Goal: Share content: Share content

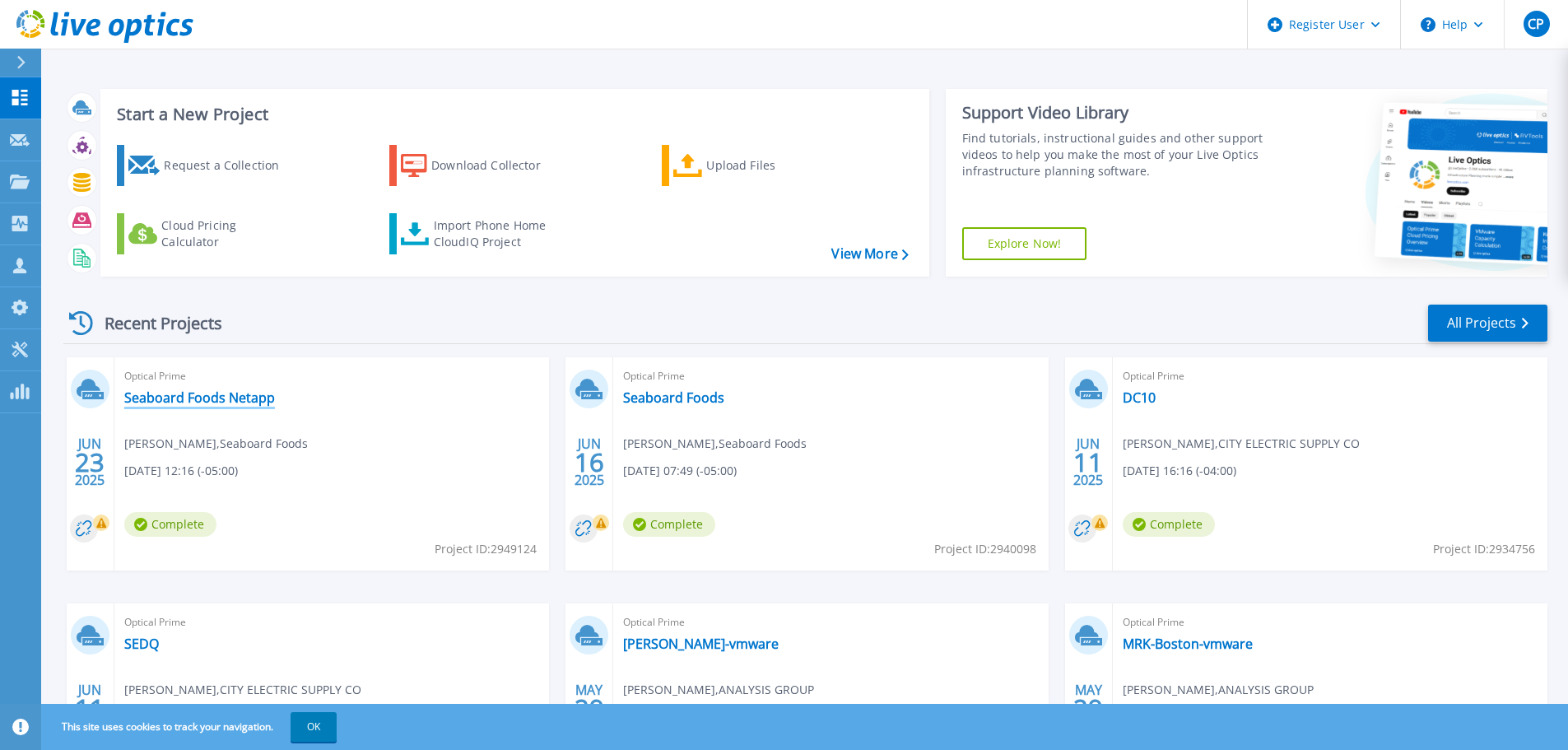
click at [237, 401] on link "Seaboard Foods Netapp" at bounding box center [199, 397] width 151 height 16
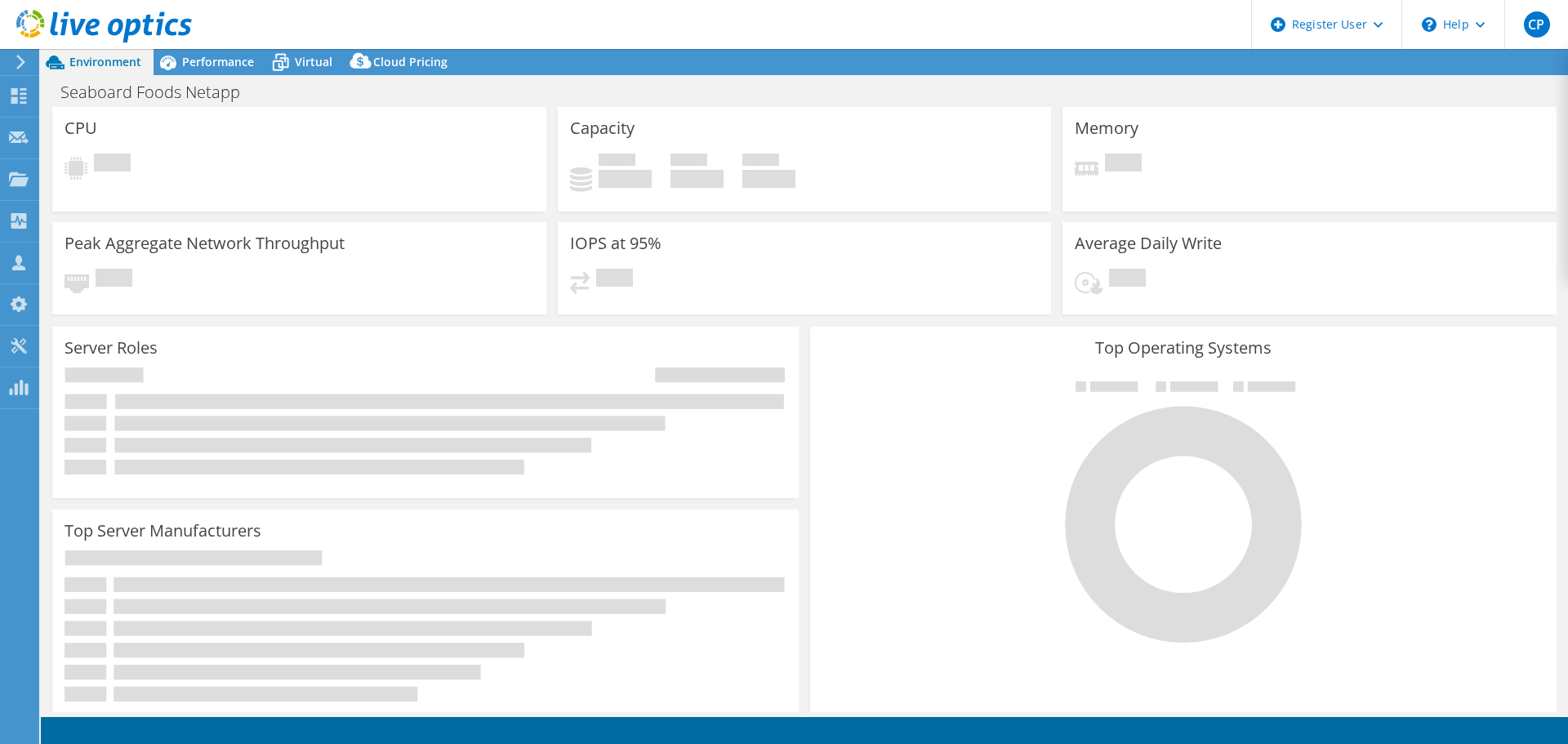
select select "USD"
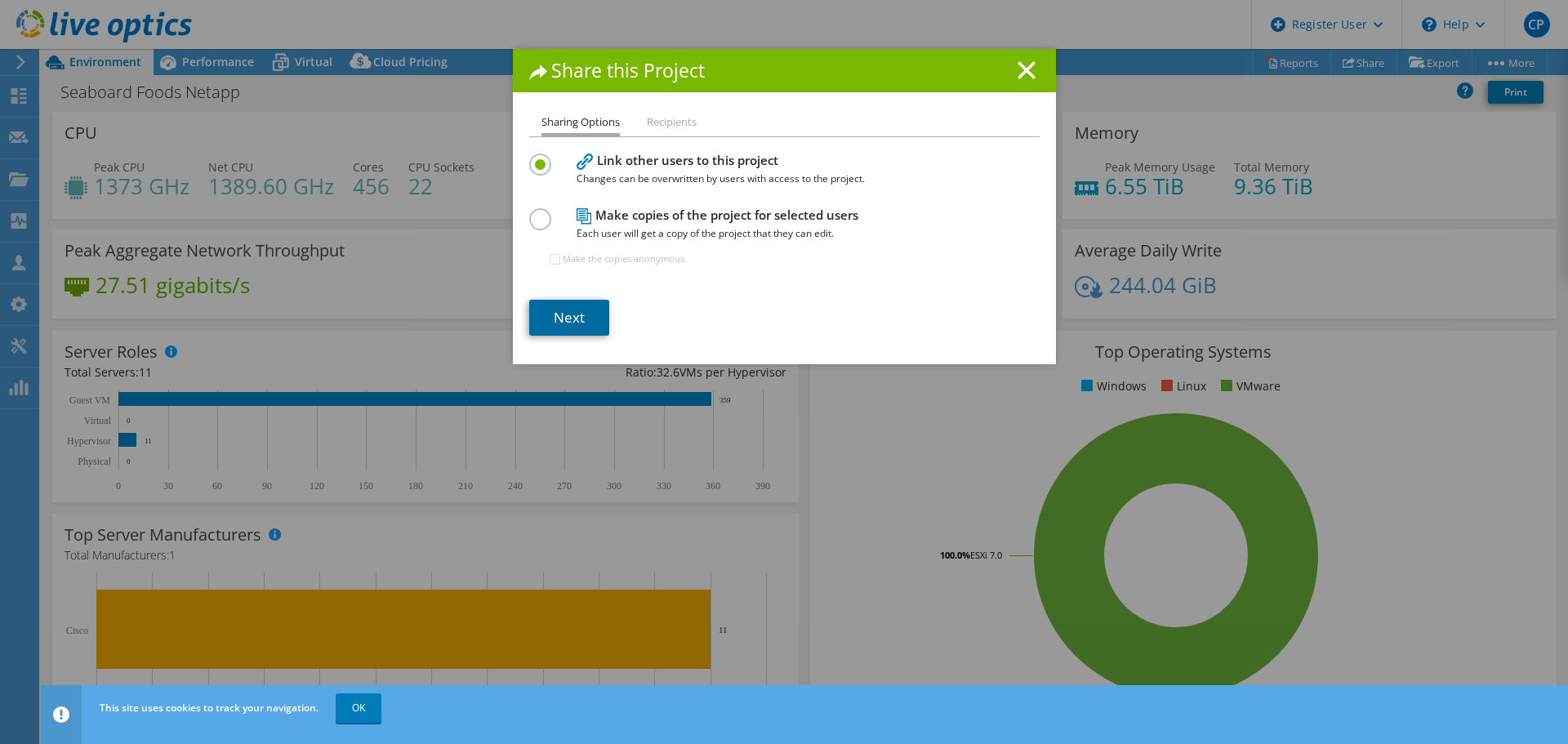
click at [569, 319] on link "Next" at bounding box center [569, 318] width 80 height 36
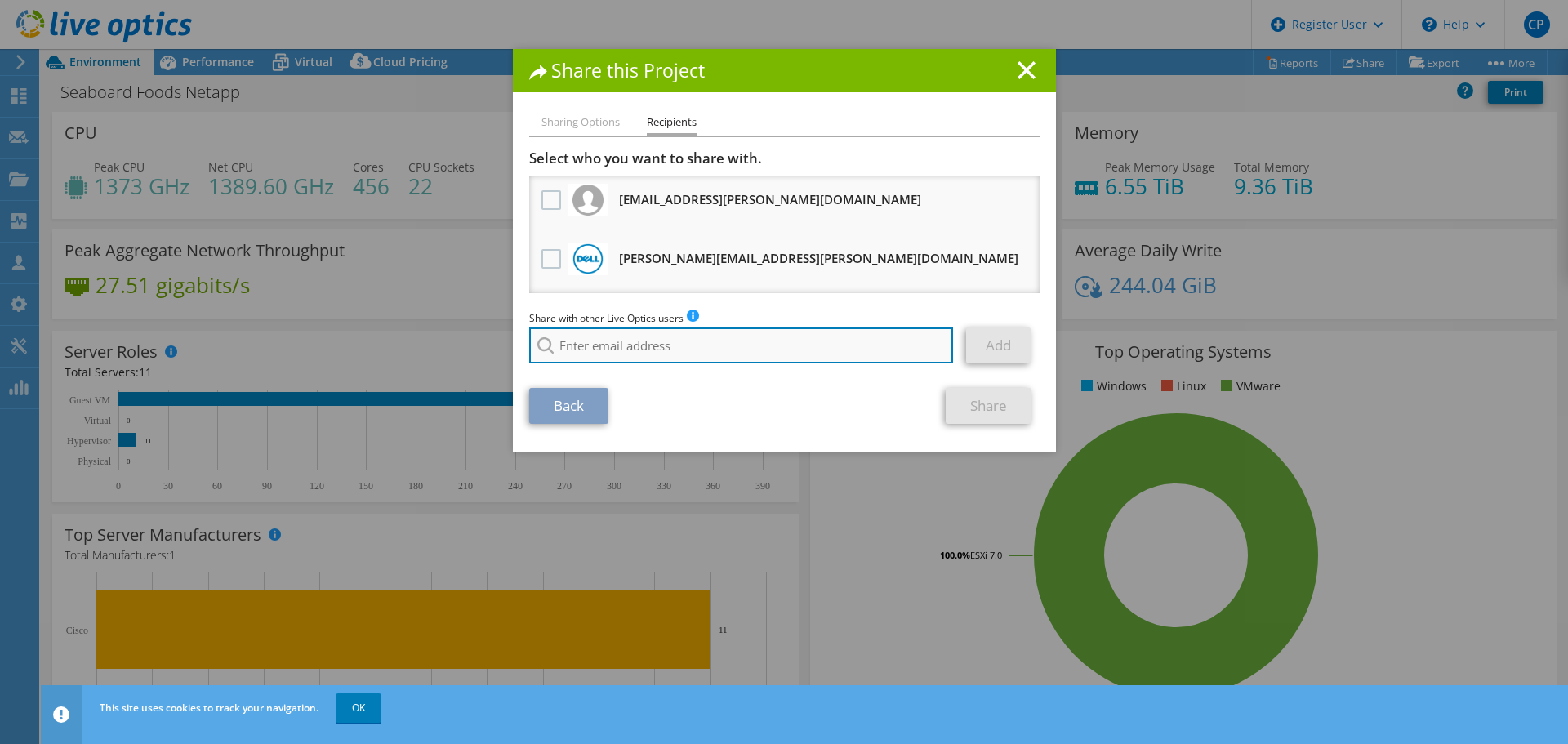
click at [605, 344] on input "search" at bounding box center [741, 345] width 425 height 36
type input "troisi"
drag, startPoint x: 615, startPoint y: 347, endPoint x: 386, endPoint y: 345, distance: 229.0
click at [386, 345] on div "Share this Project Sharing Options Recipients Link other users to this project …" at bounding box center [784, 372] width 1568 height 647
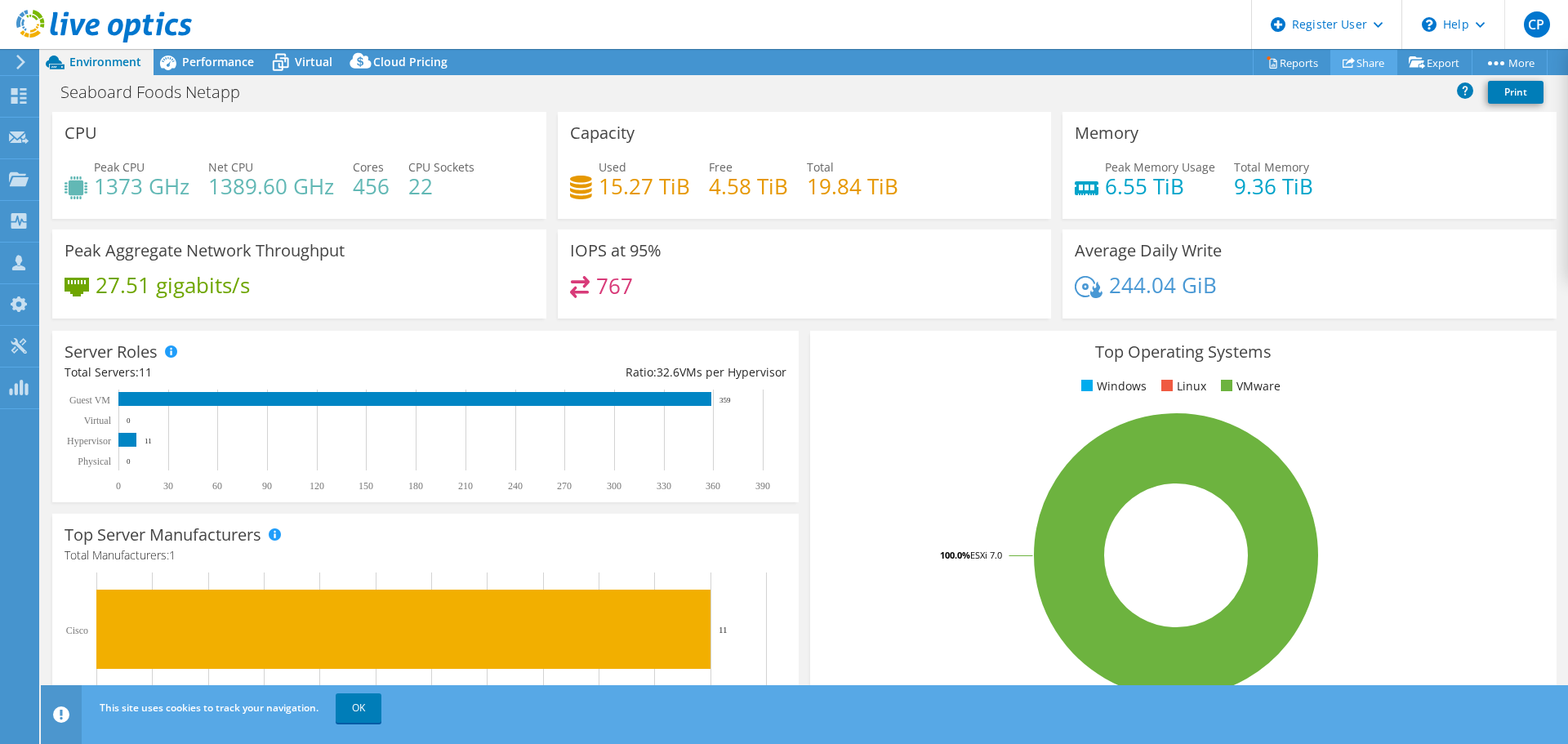
click at [1346, 69] on link "Share" at bounding box center [1364, 62] width 67 height 26
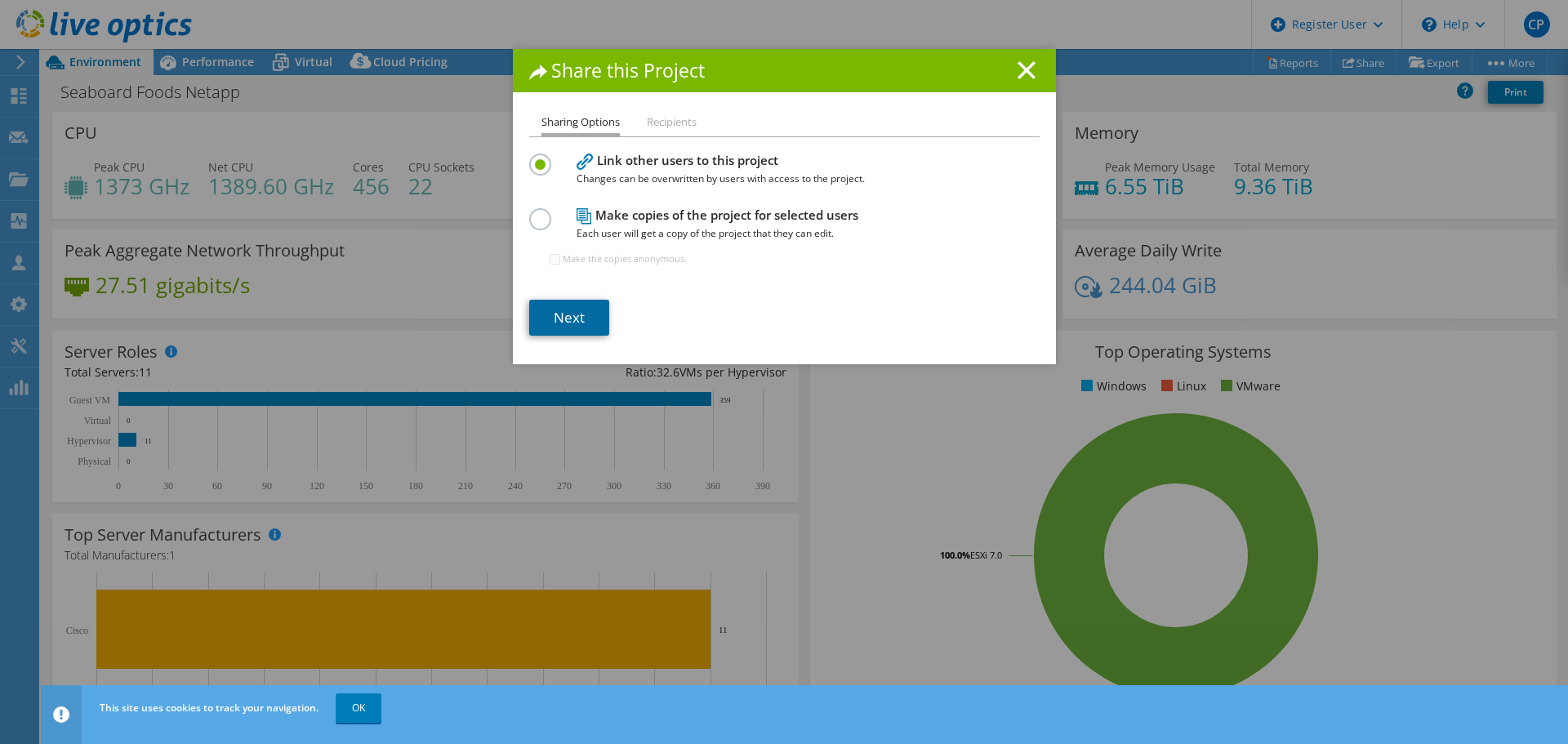
click at [541, 327] on link "Next" at bounding box center [569, 318] width 80 height 36
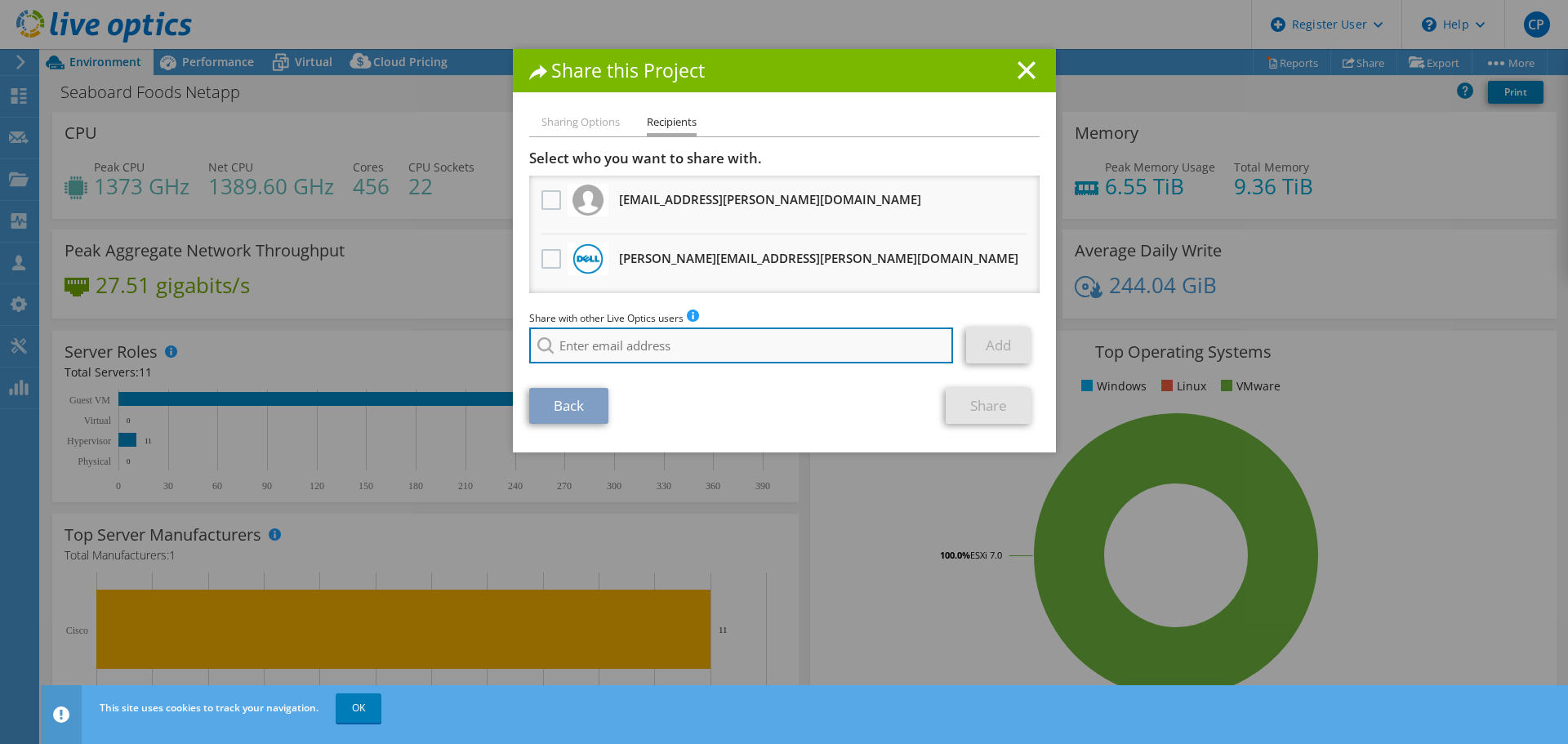
click at [600, 358] on input "search" at bounding box center [741, 345] width 425 height 36
paste input "[PERSON_NAME][EMAIL_ADDRESS][PERSON_NAME][DOMAIN_NAME]"
type input "[PERSON_NAME][EMAIL_ADDRESS][PERSON_NAME][DOMAIN_NAME]"
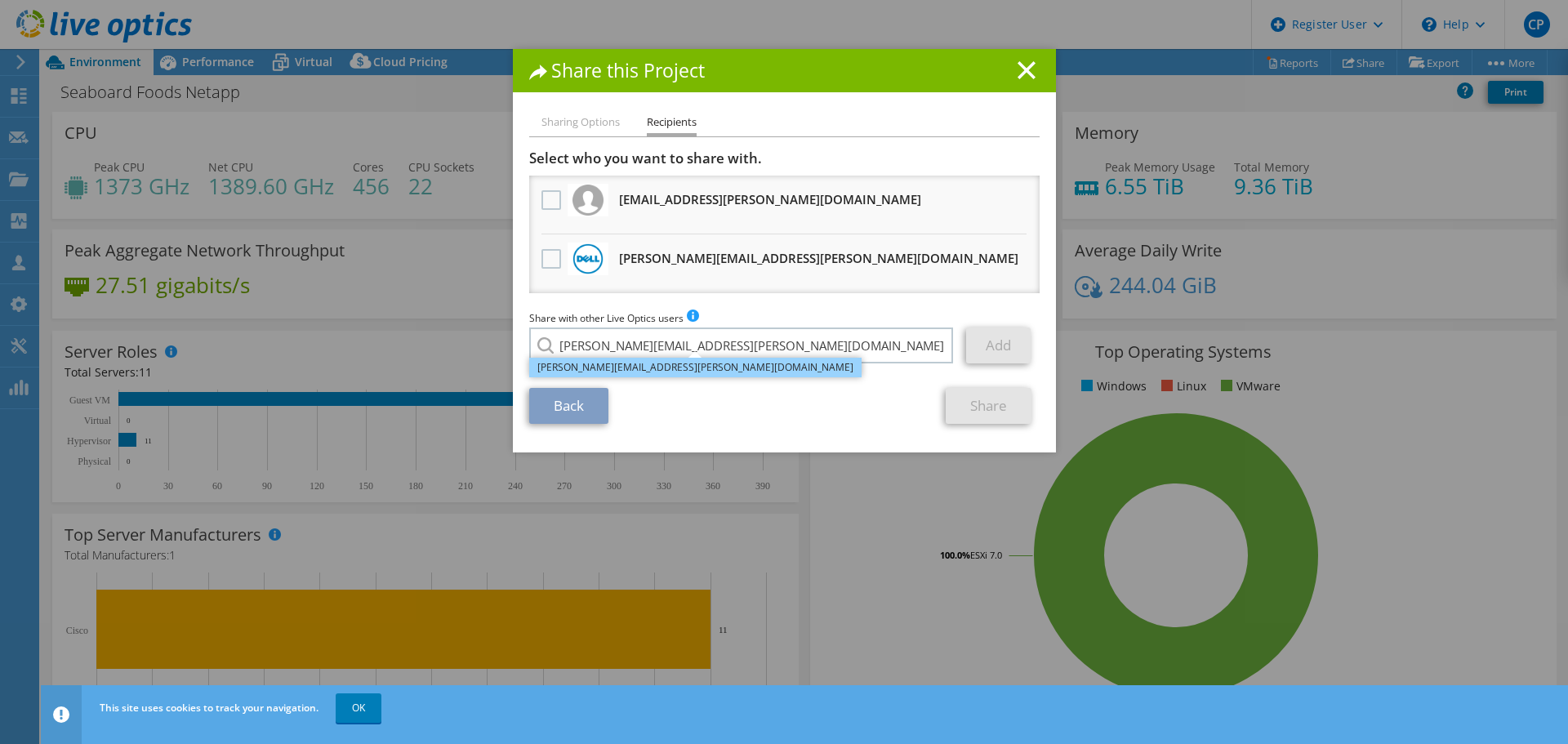
click at [634, 369] on li "[PERSON_NAME][EMAIL_ADDRESS][PERSON_NAME][DOMAIN_NAME]" at bounding box center [695, 367] width 332 height 20
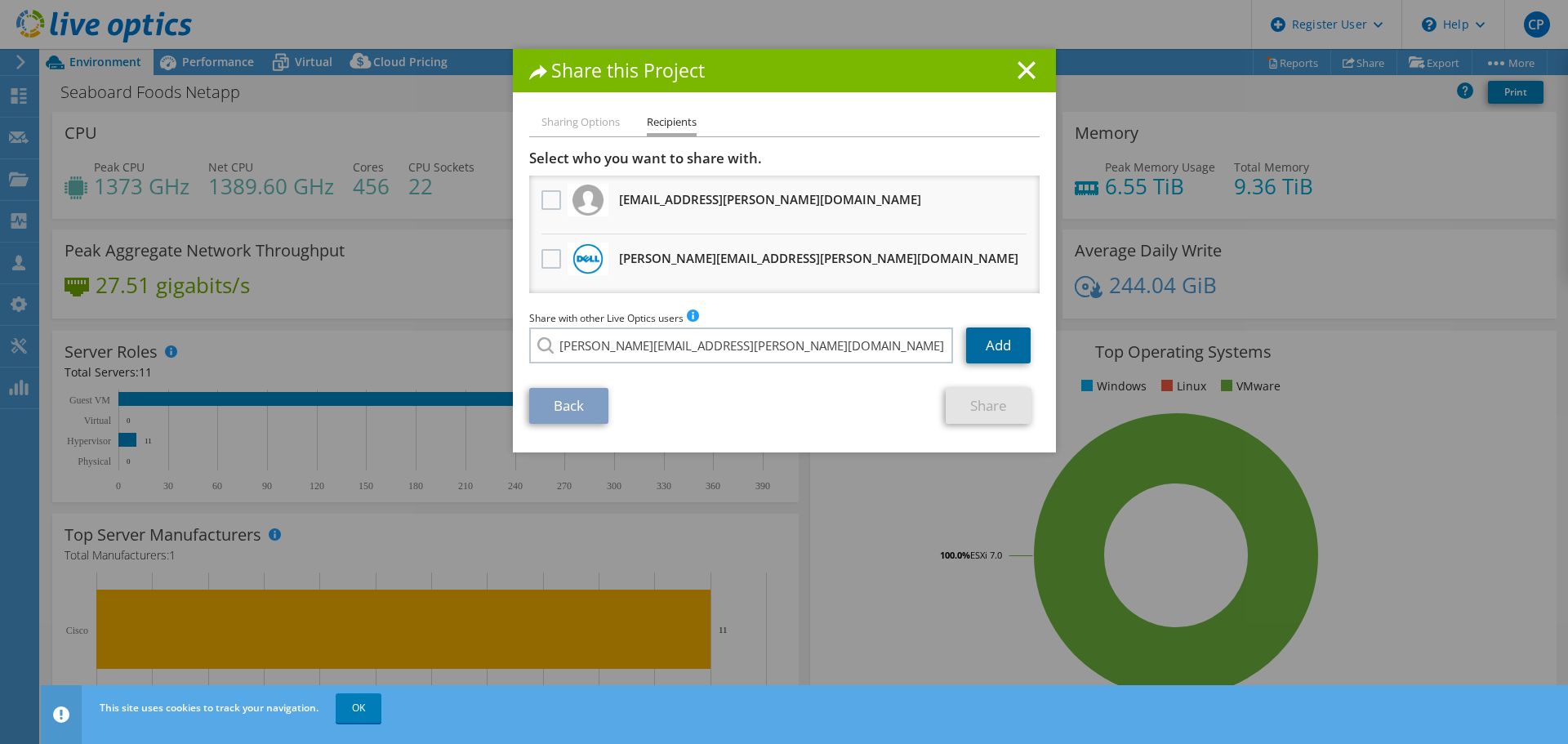
click at [992, 345] on link "Add" at bounding box center [998, 345] width 64 height 36
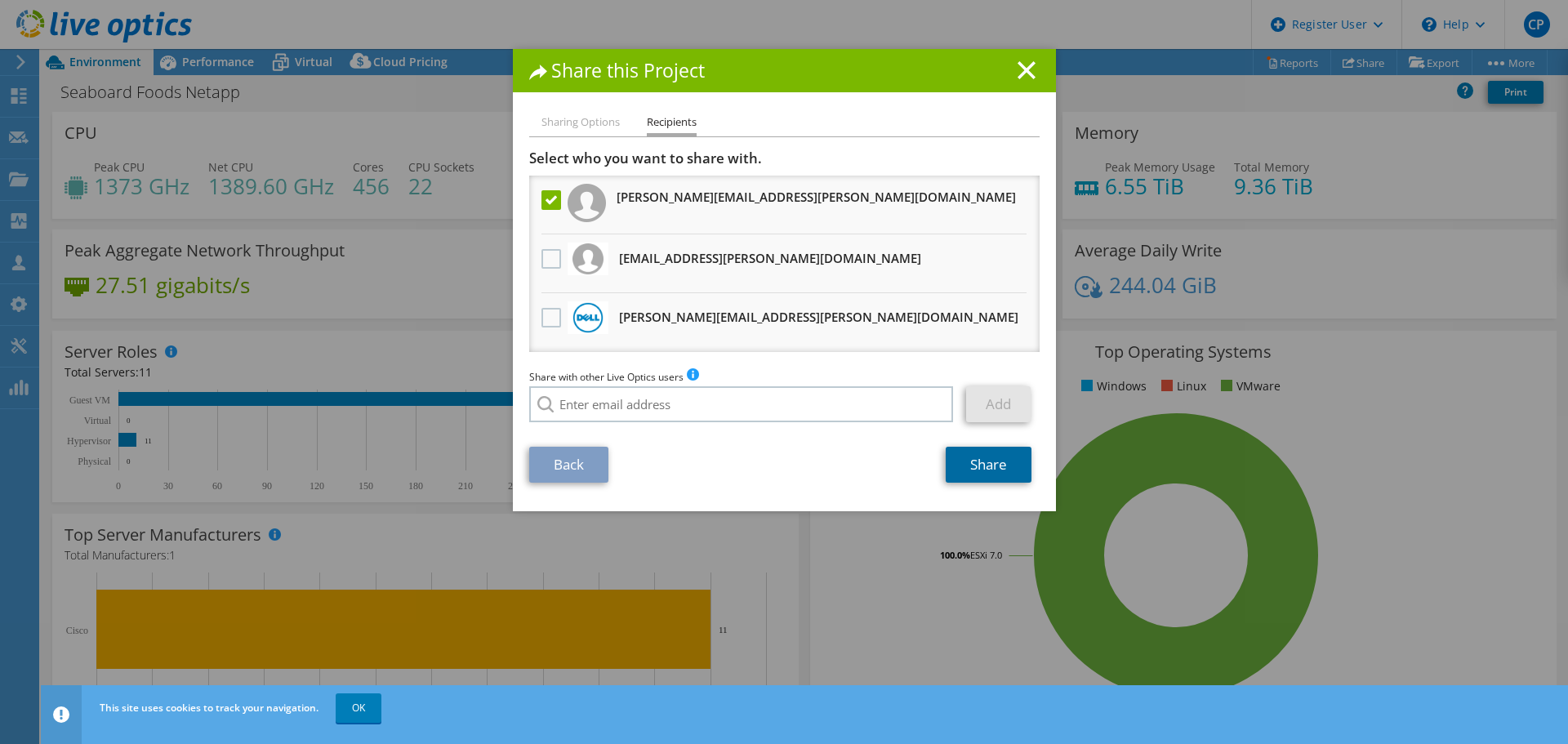
click at [972, 461] on link "Share" at bounding box center [988, 465] width 86 height 36
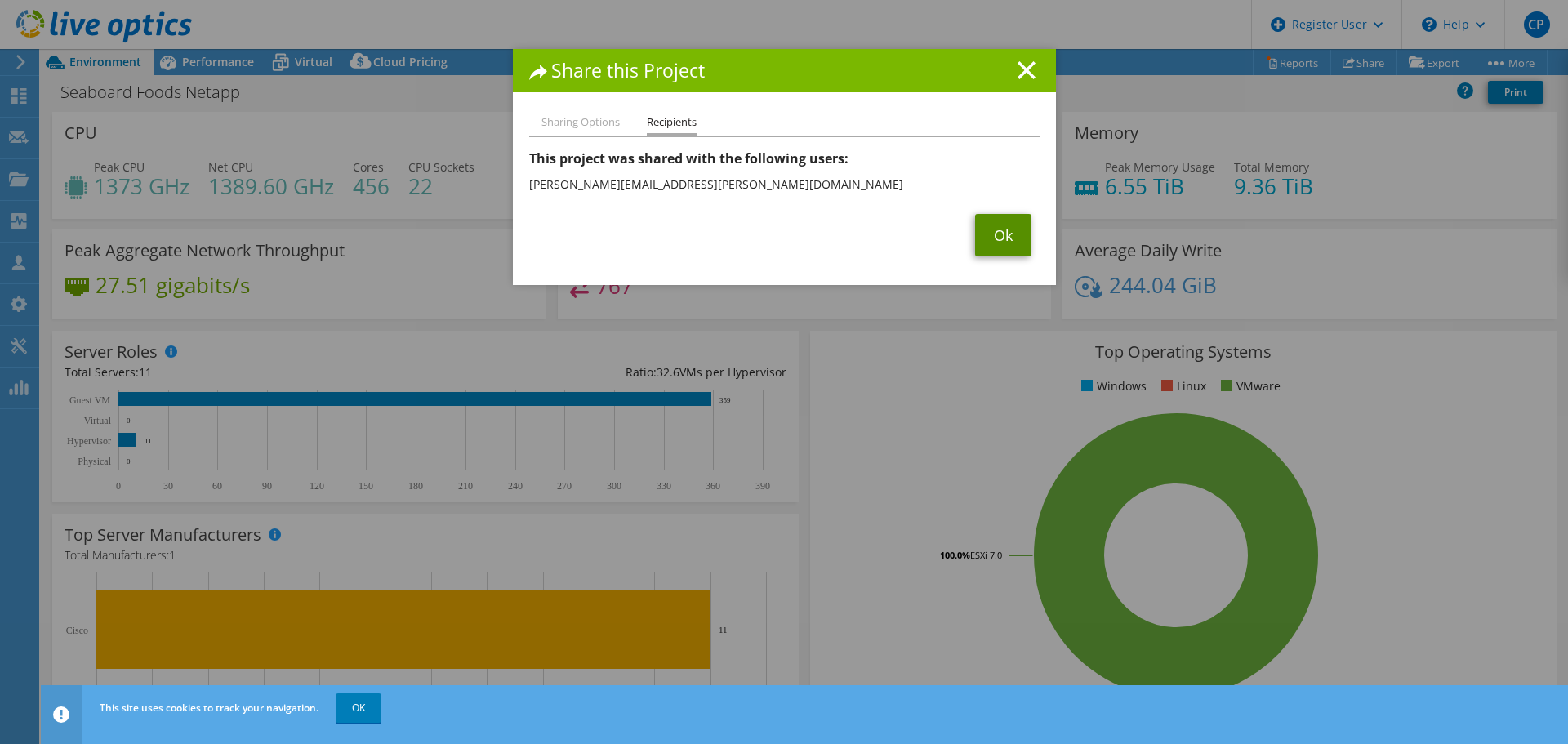
click at [995, 249] on link "Ok" at bounding box center [1003, 235] width 57 height 43
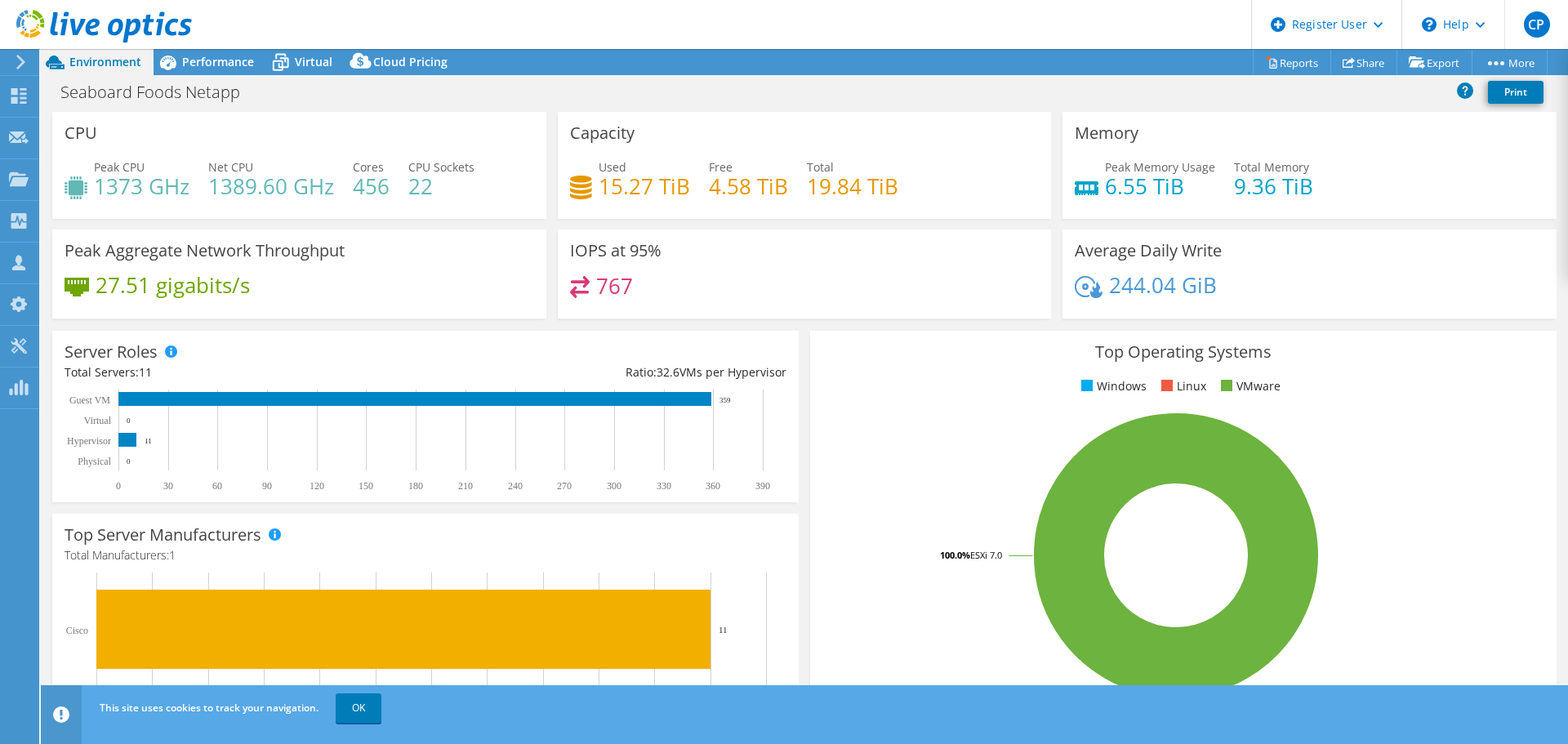
click at [38, 21] on icon at bounding box center [104, 26] width 176 height 33
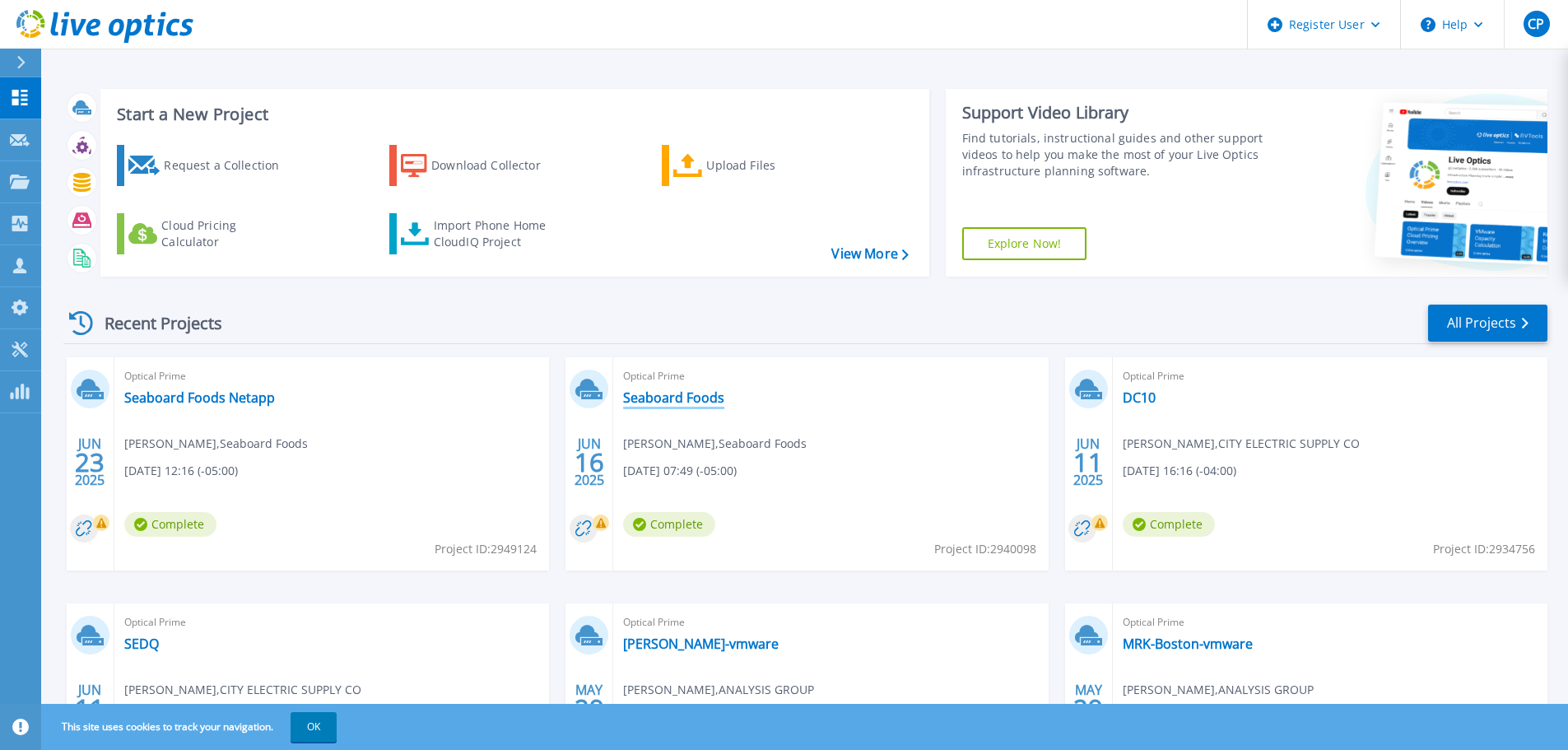
click at [681, 393] on link "Seaboard Foods" at bounding box center [673, 397] width 101 height 16
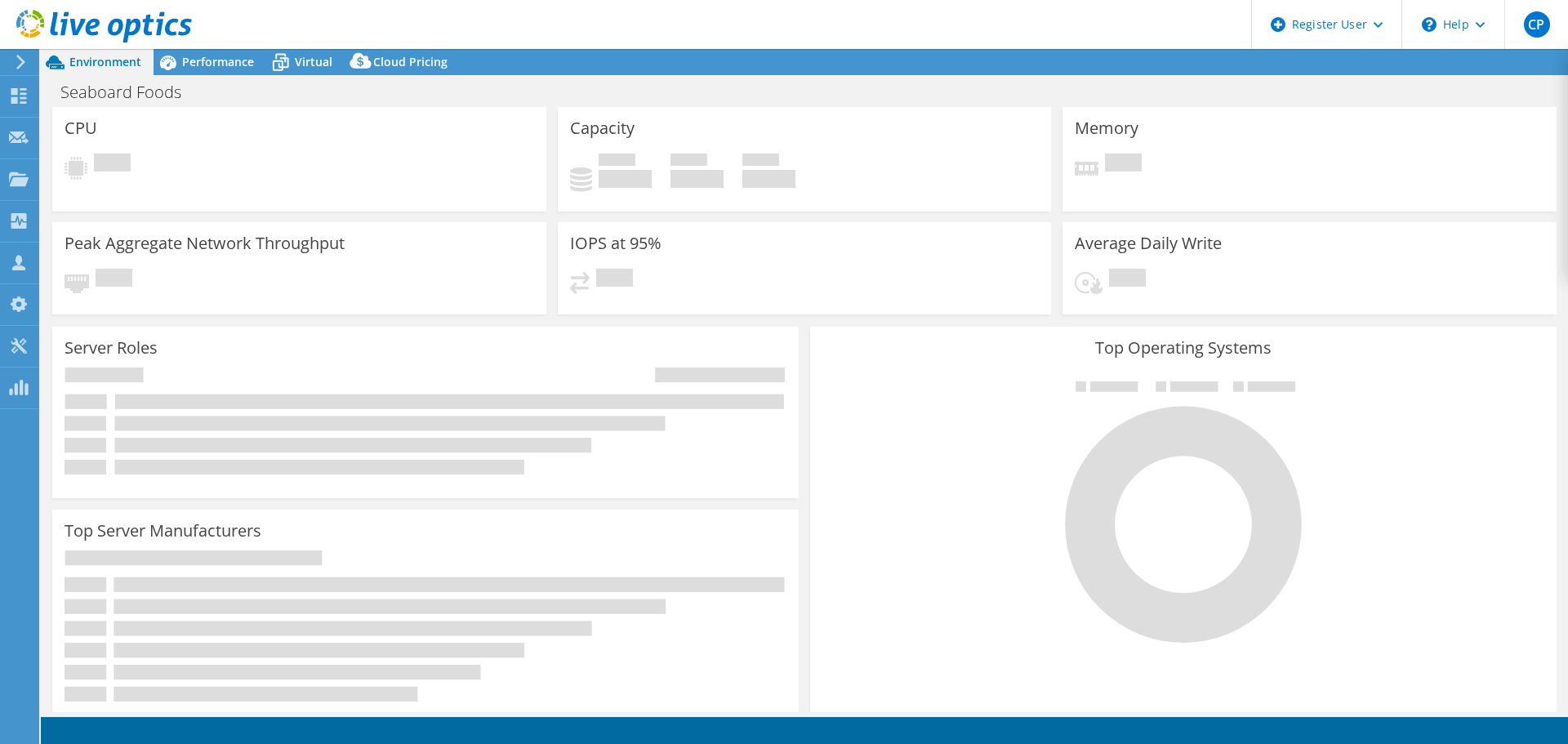
select select "USD"
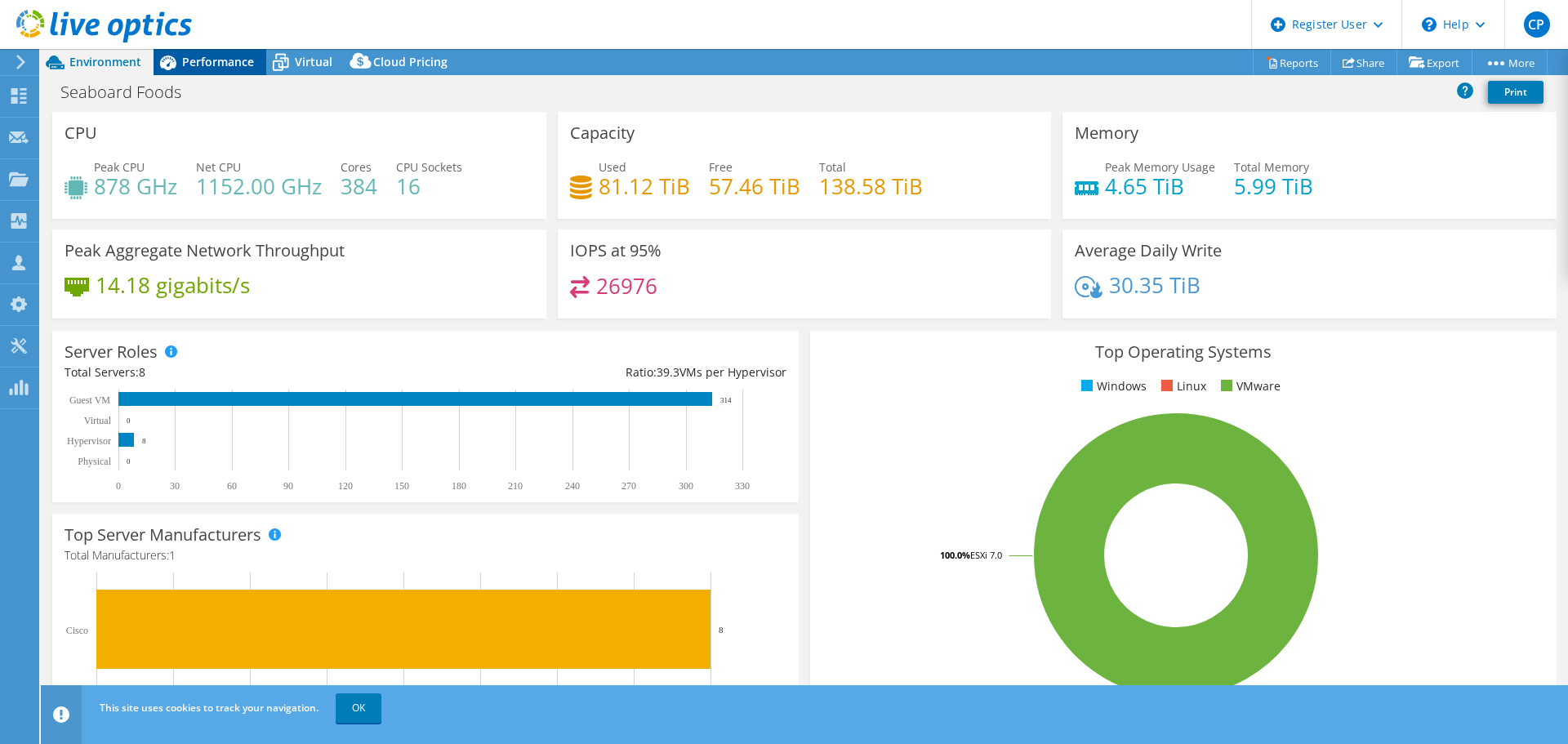
click at [203, 69] on div "Performance" at bounding box center [209, 62] width 113 height 27
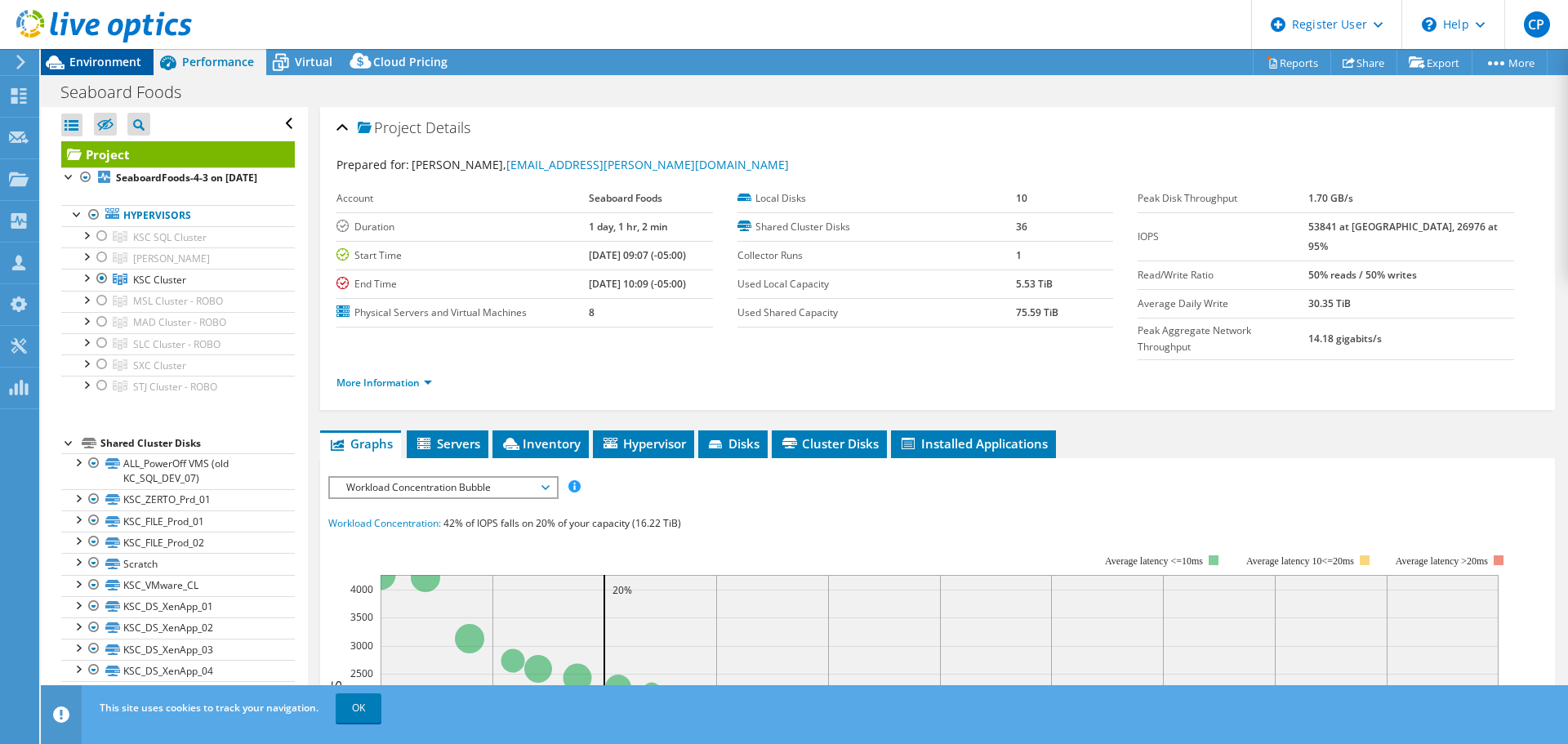
click at [80, 62] on span "Environment" at bounding box center [105, 62] width 72 height 15
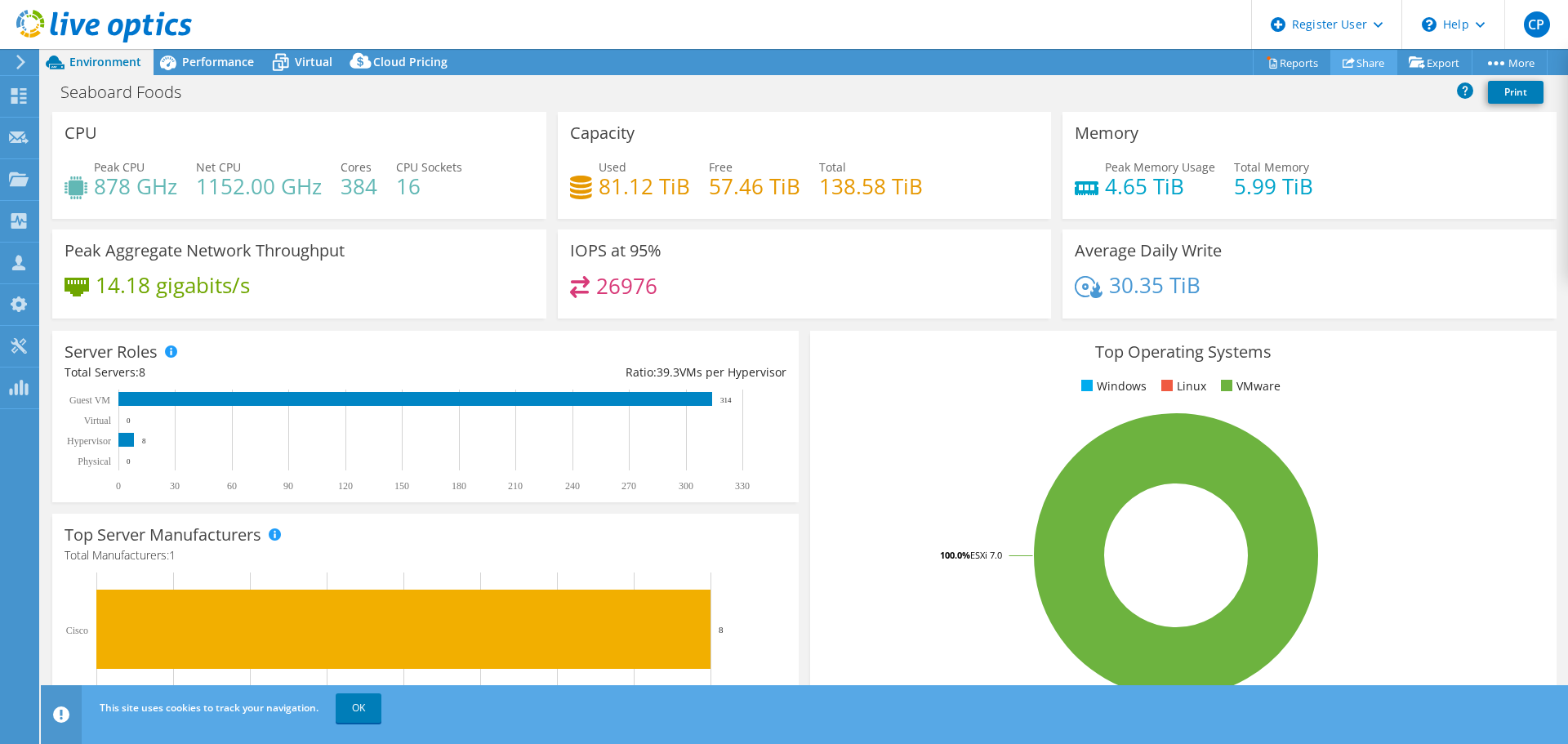
click at [1358, 68] on link "Share" at bounding box center [1364, 62] width 67 height 26
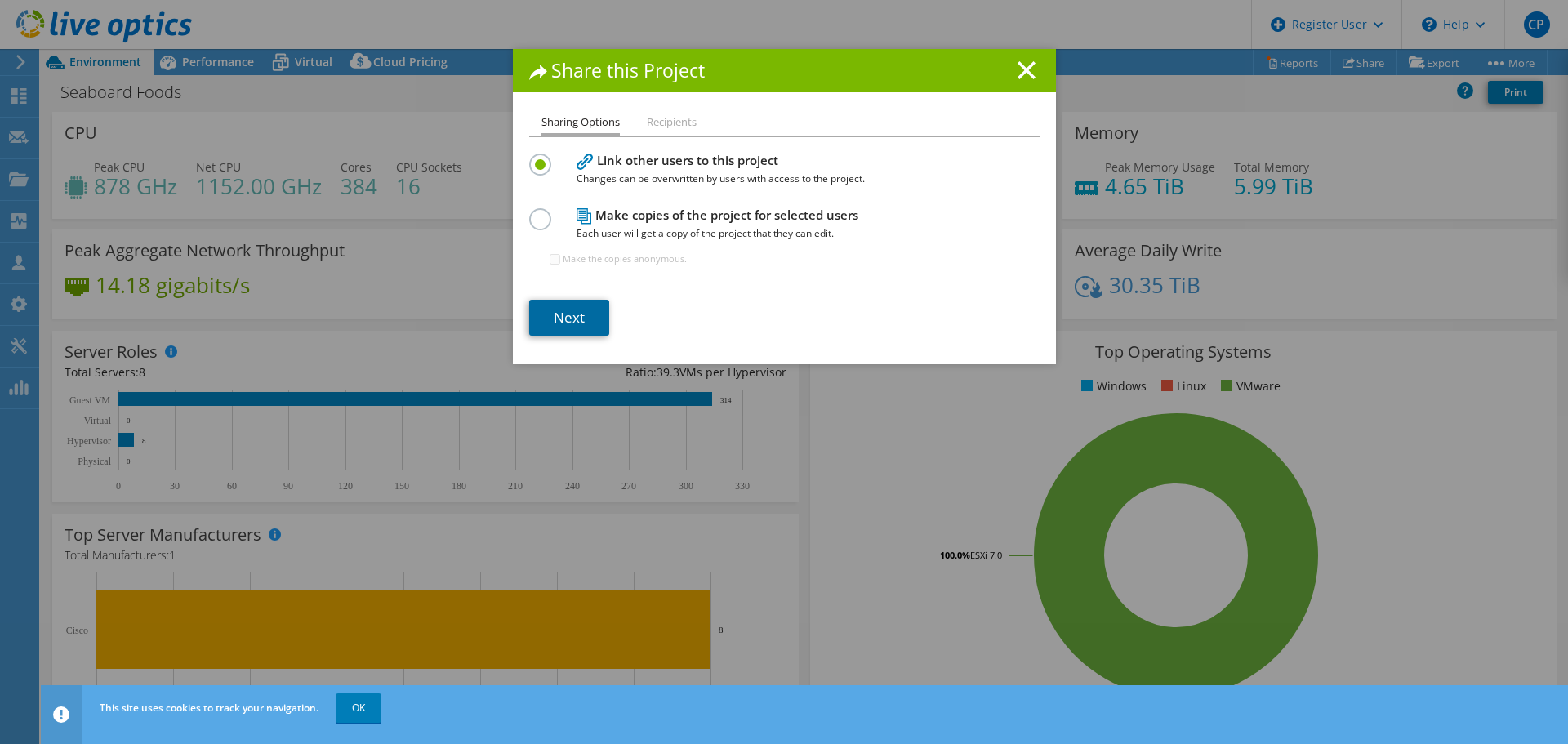
click at [573, 312] on link "Next" at bounding box center [569, 318] width 80 height 36
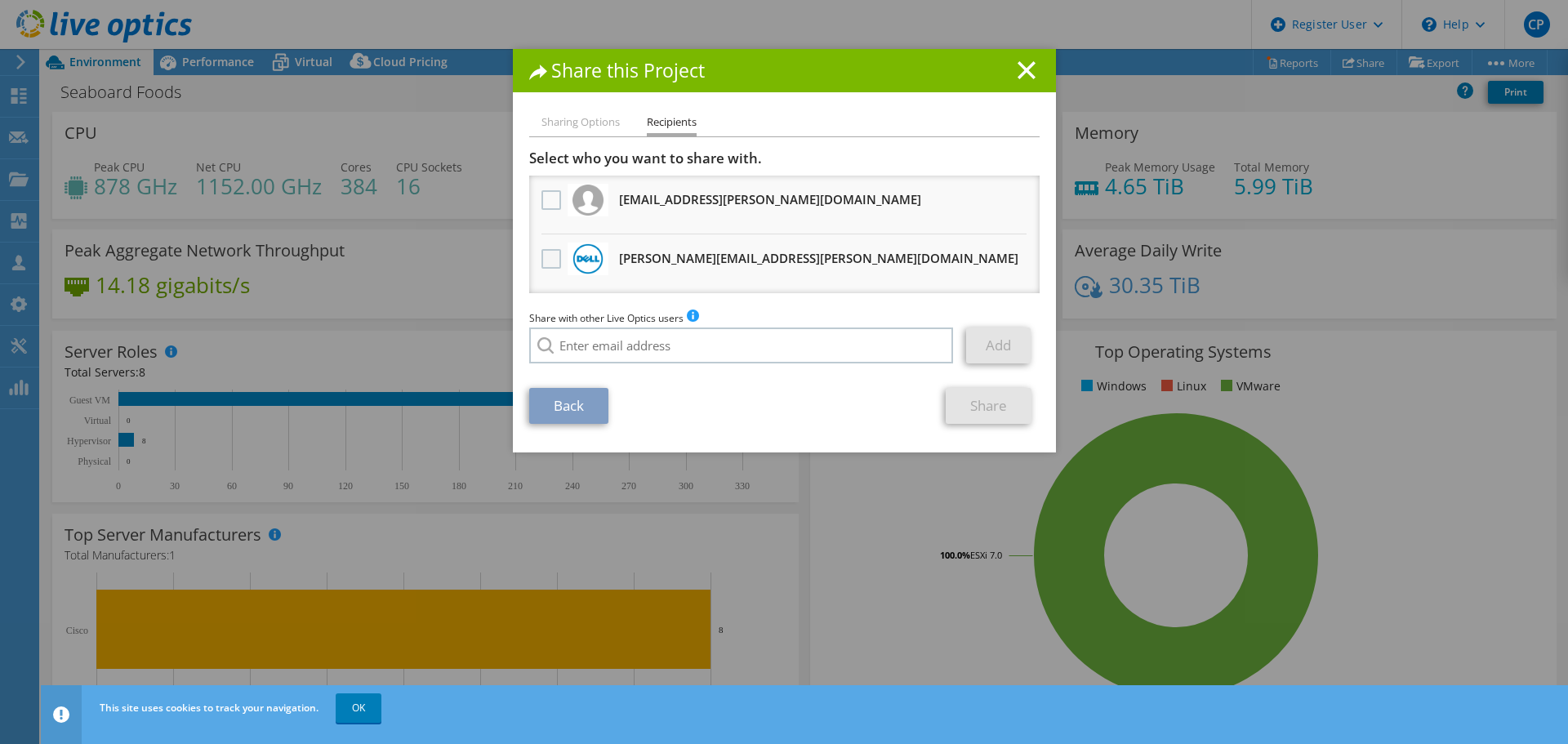
click at [541, 263] on label at bounding box center [553, 258] width 24 height 20
click at [0, 0] on input "checkbox" at bounding box center [0, 0] width 0 height 0
click at [977, 412] on link "Share" at bounding box center [988, 406] width 86 height 36
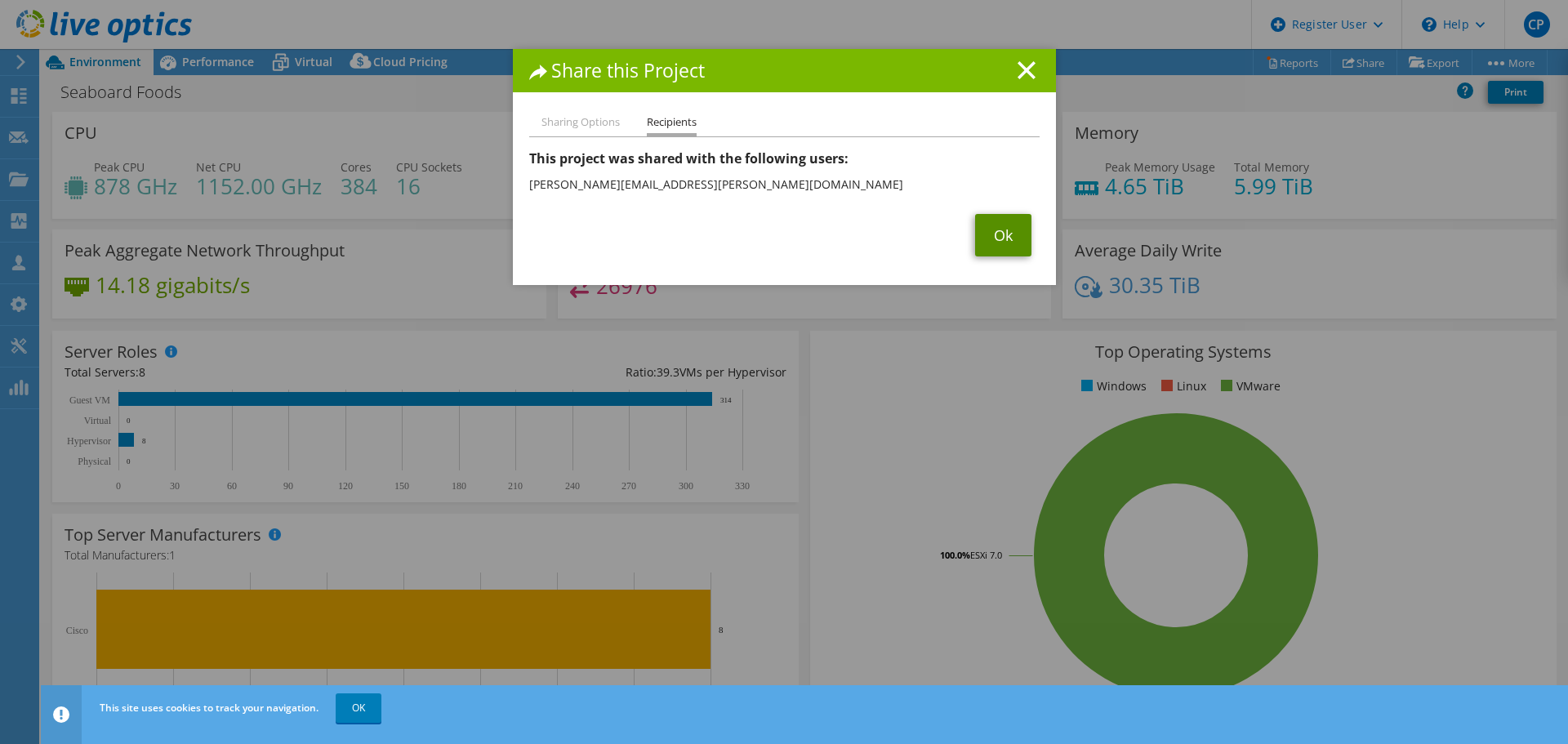
click at [1003, 236] on link "Ok" at bounding box center [1003, 235] width 57 height 43
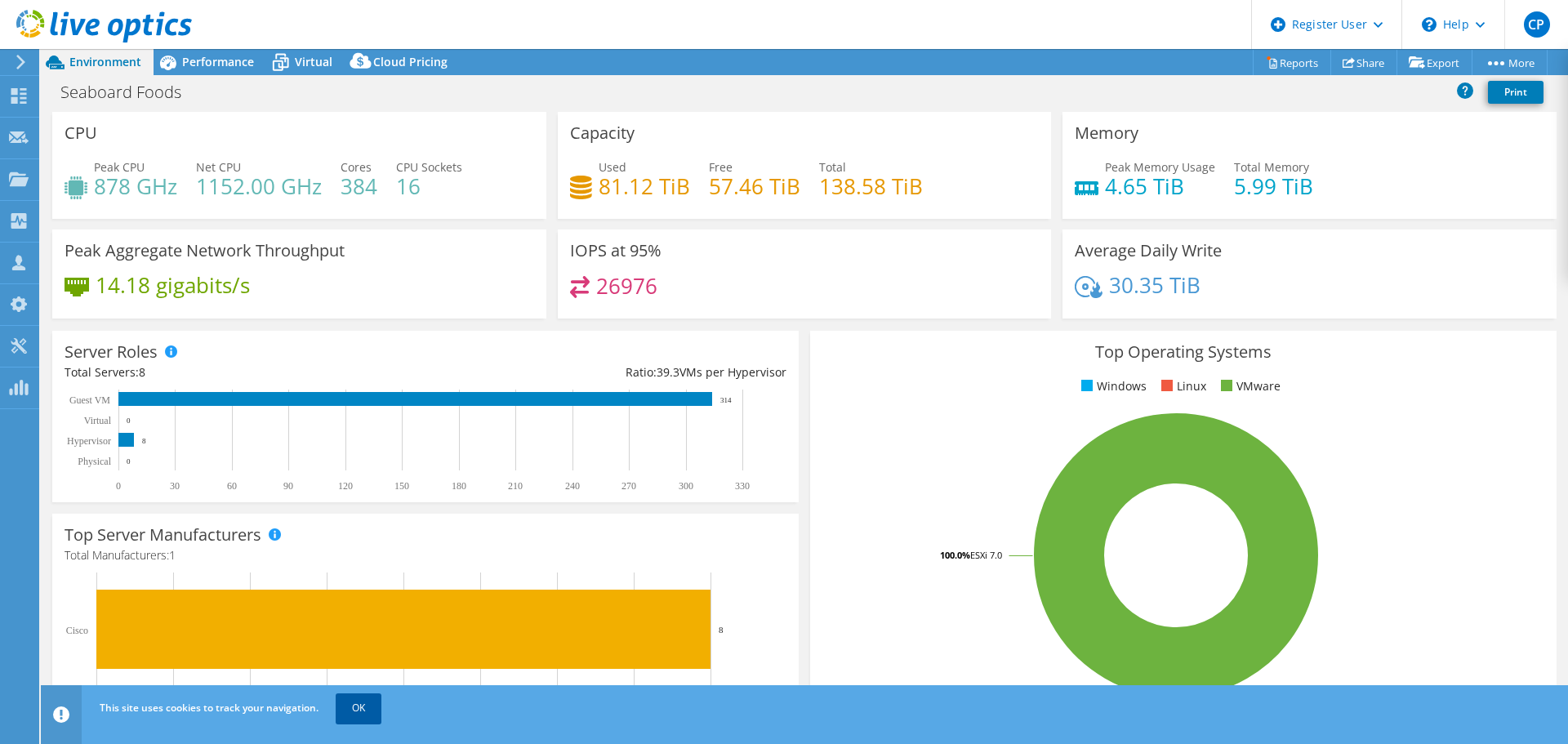
click at [369, 712] on link "OK" at bounding box center [359, 708] width 45 height 29
